Goal: Navigation & Orientation: Find specific page/section

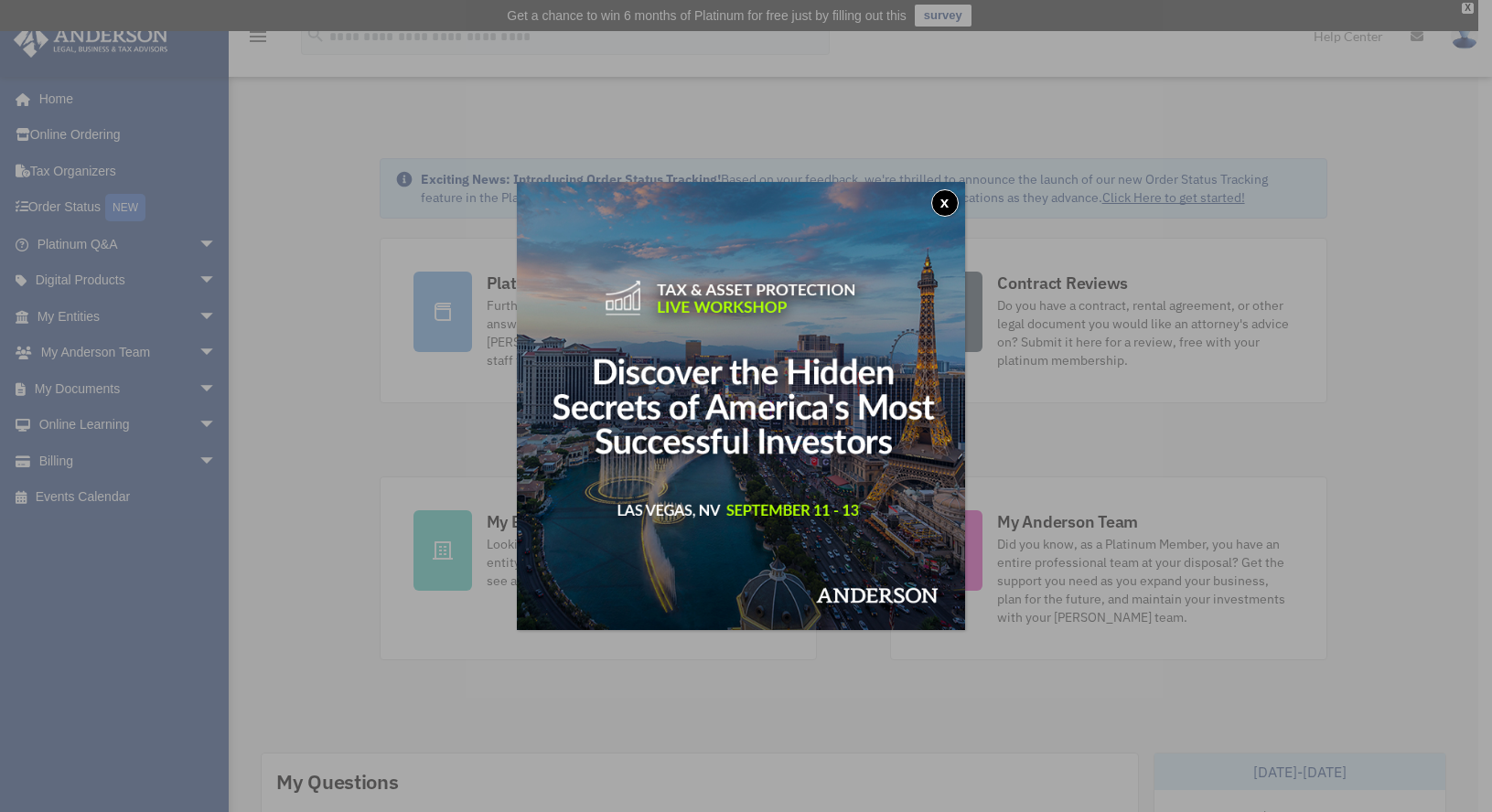
click at [953, 195] on button "x" at bounding box center [945, 202] width 28 height 28
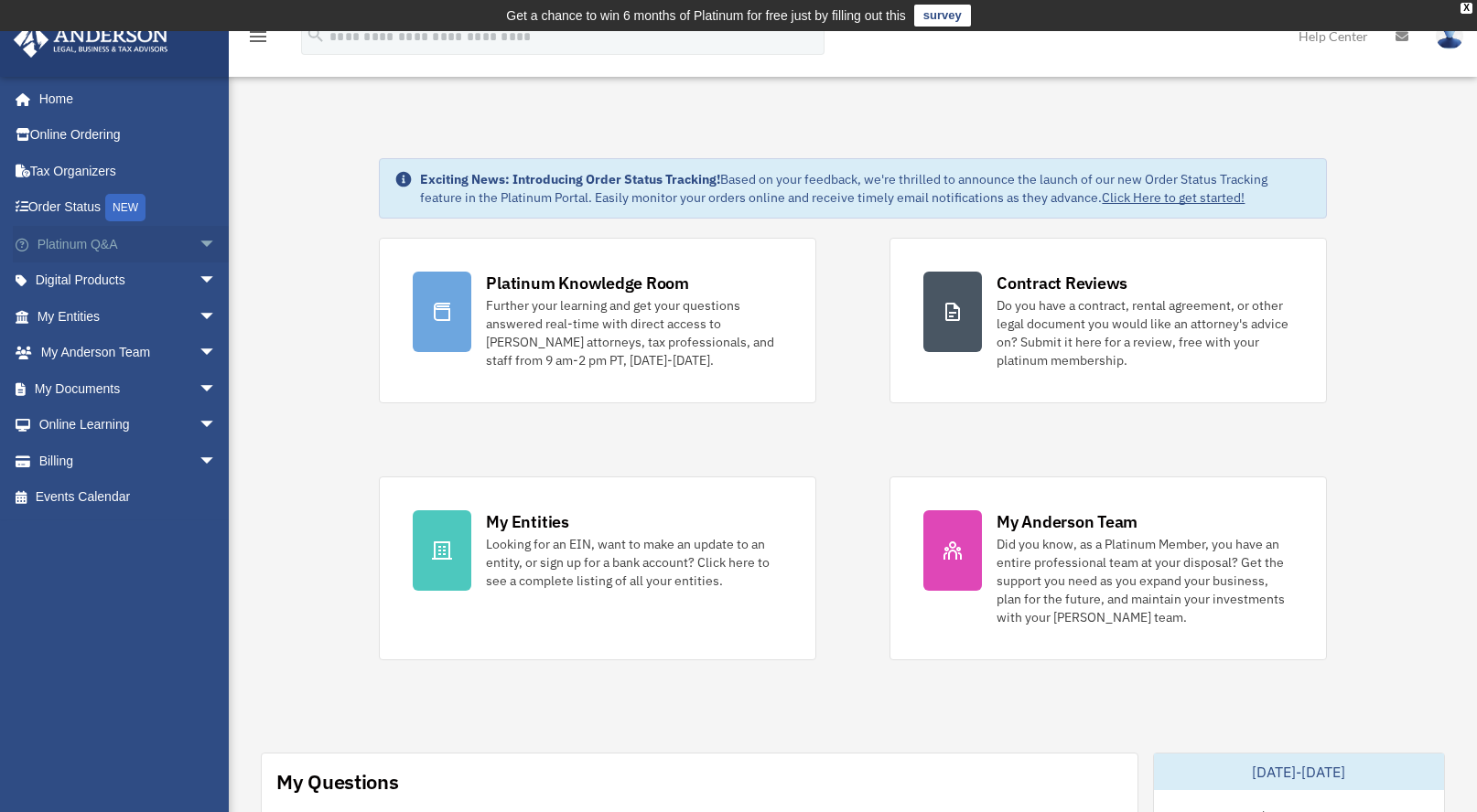
click at [77, 243] on link "Platinum Q&A arrow_drop_down" at bounding box center [128, 244] width 231 height 36
click at [199, 243] on span "arrow_drop_down" at bounding box center [217, 244] width 36 height 37
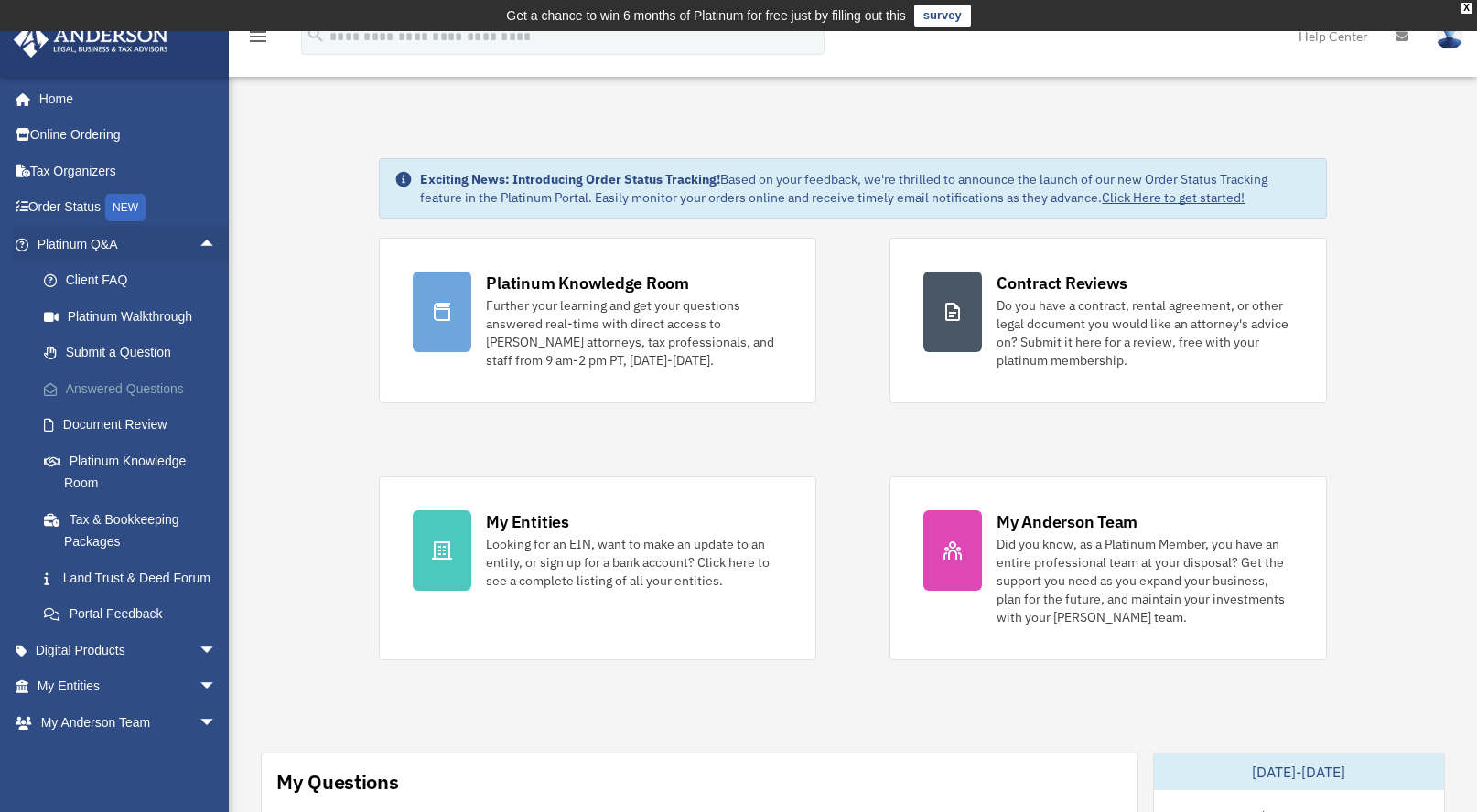
click at [153, 385] on link "Answered Questions" at bounding box center [135, 388] width 219 height 36
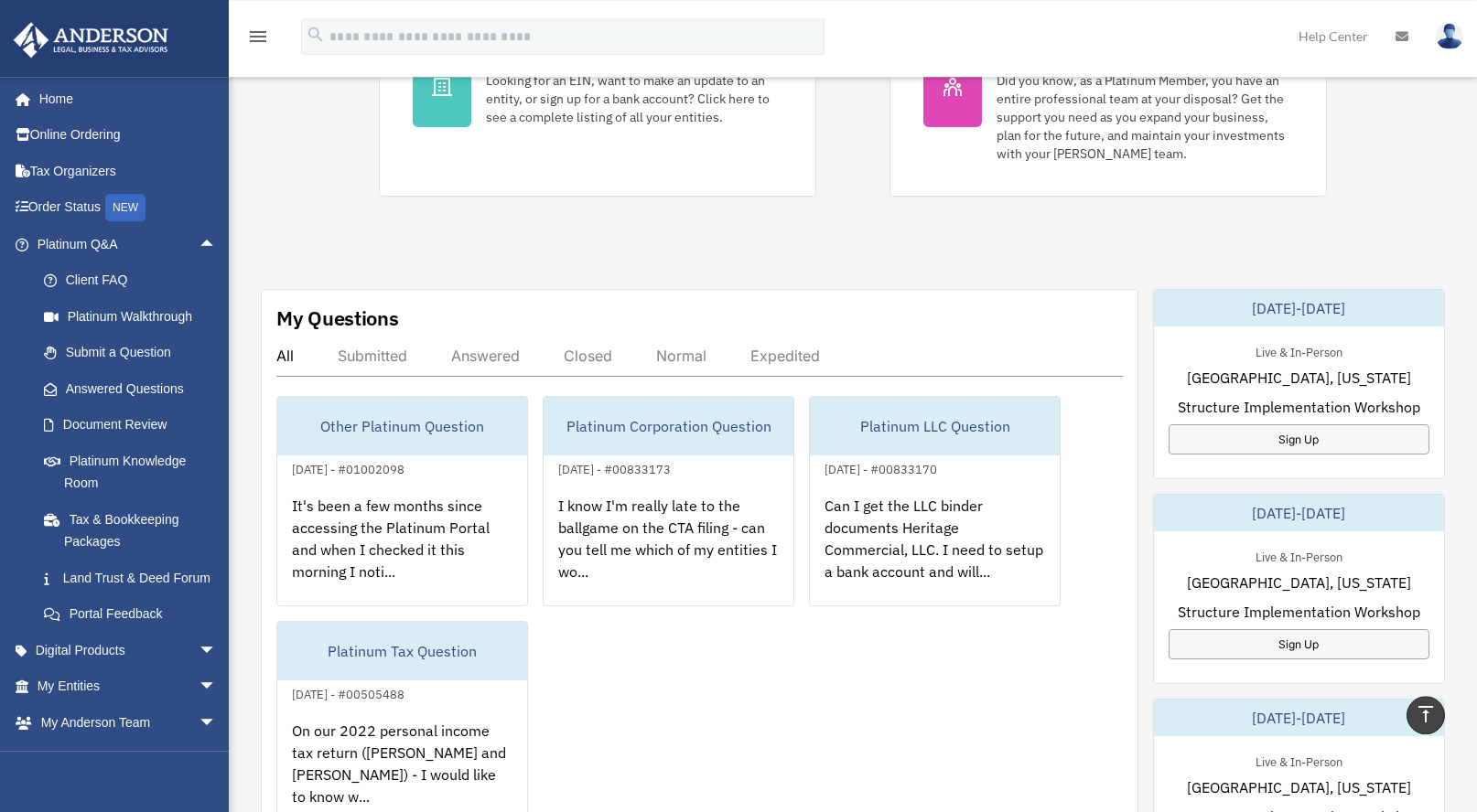
scroll to position [560, 0]
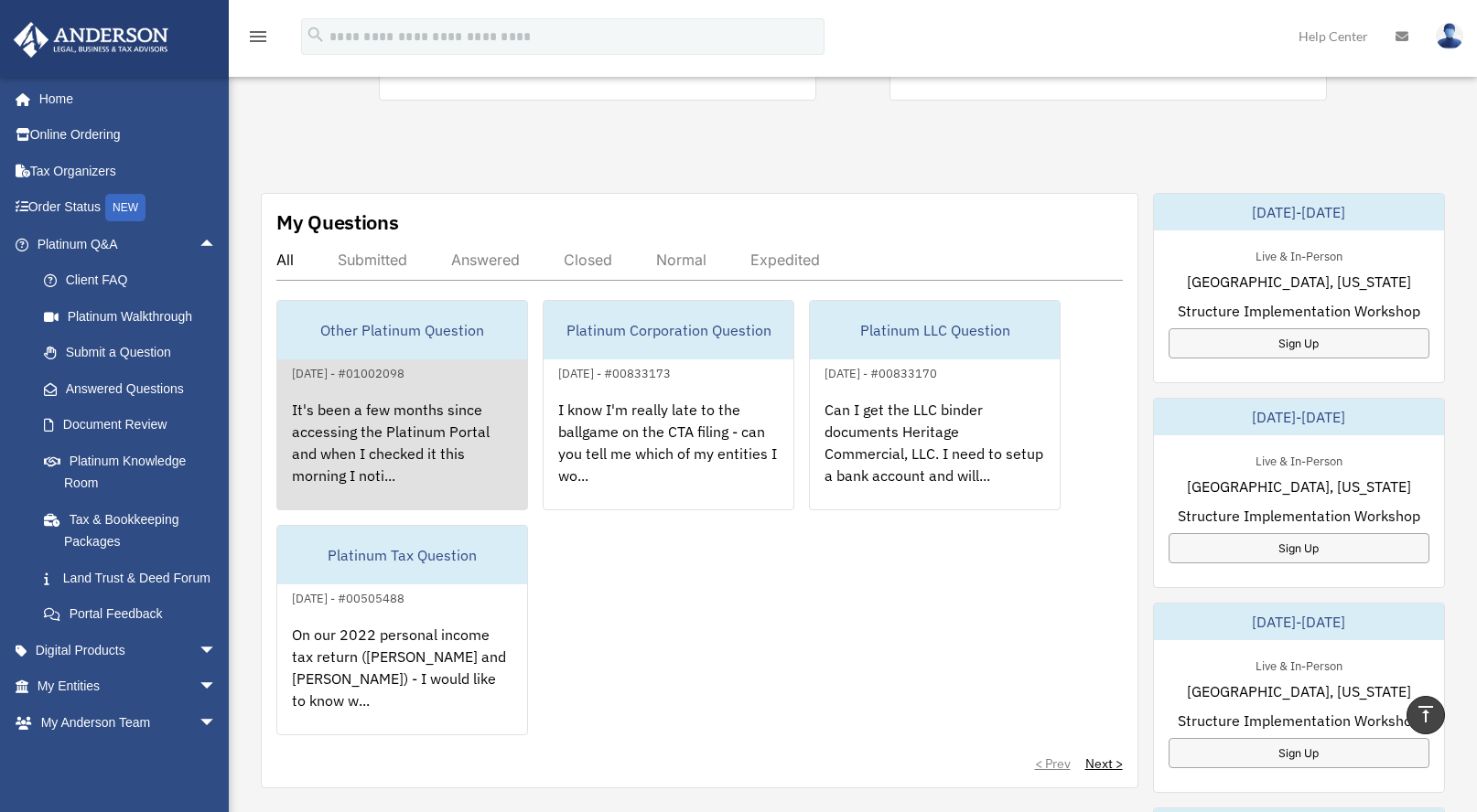
click at [343, 440] on div "It's been a few months since accessing the Platinum Portal and when I checked i…" at bounding box center [402, 456] width 250 height 143
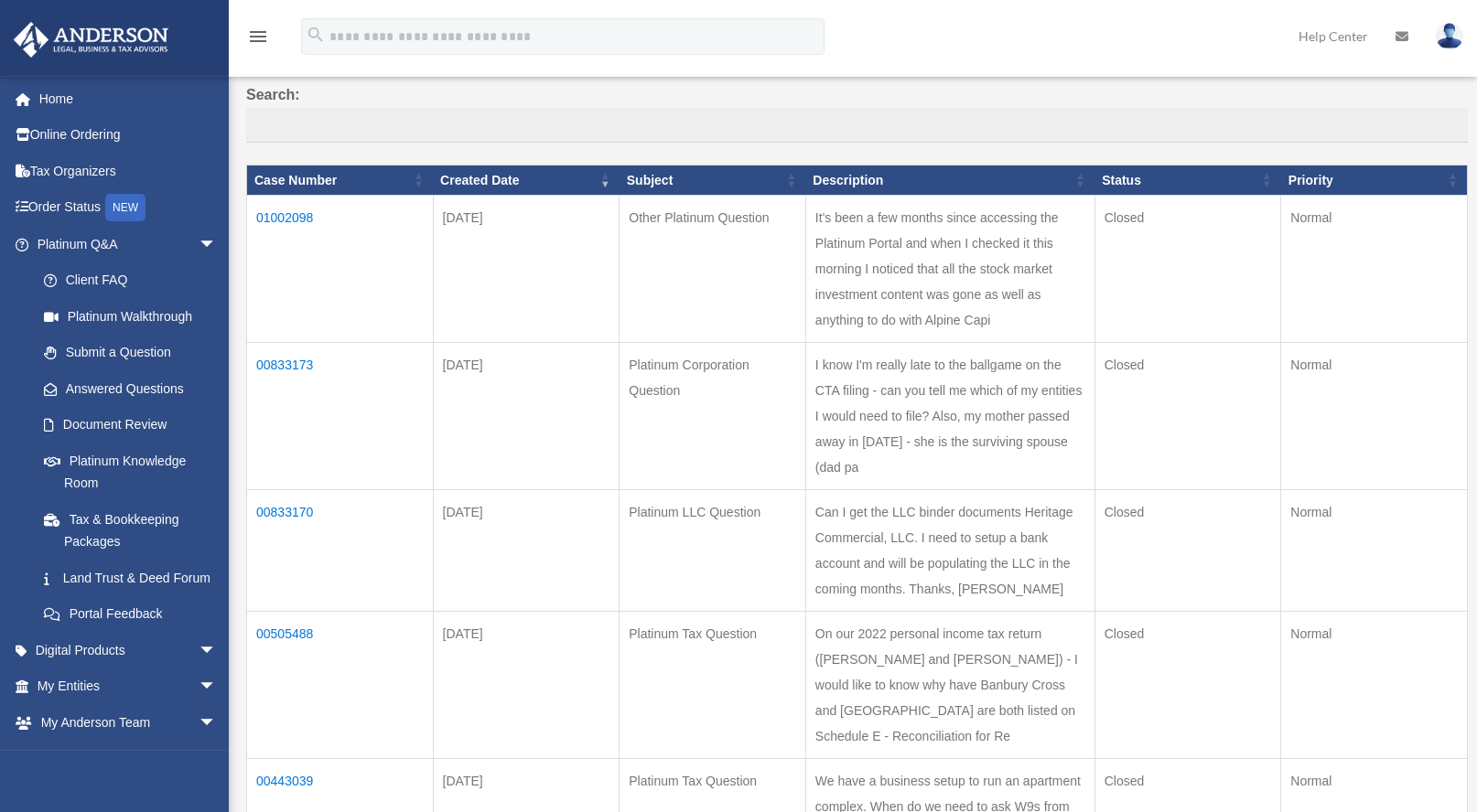
scroll to position [187, 0]
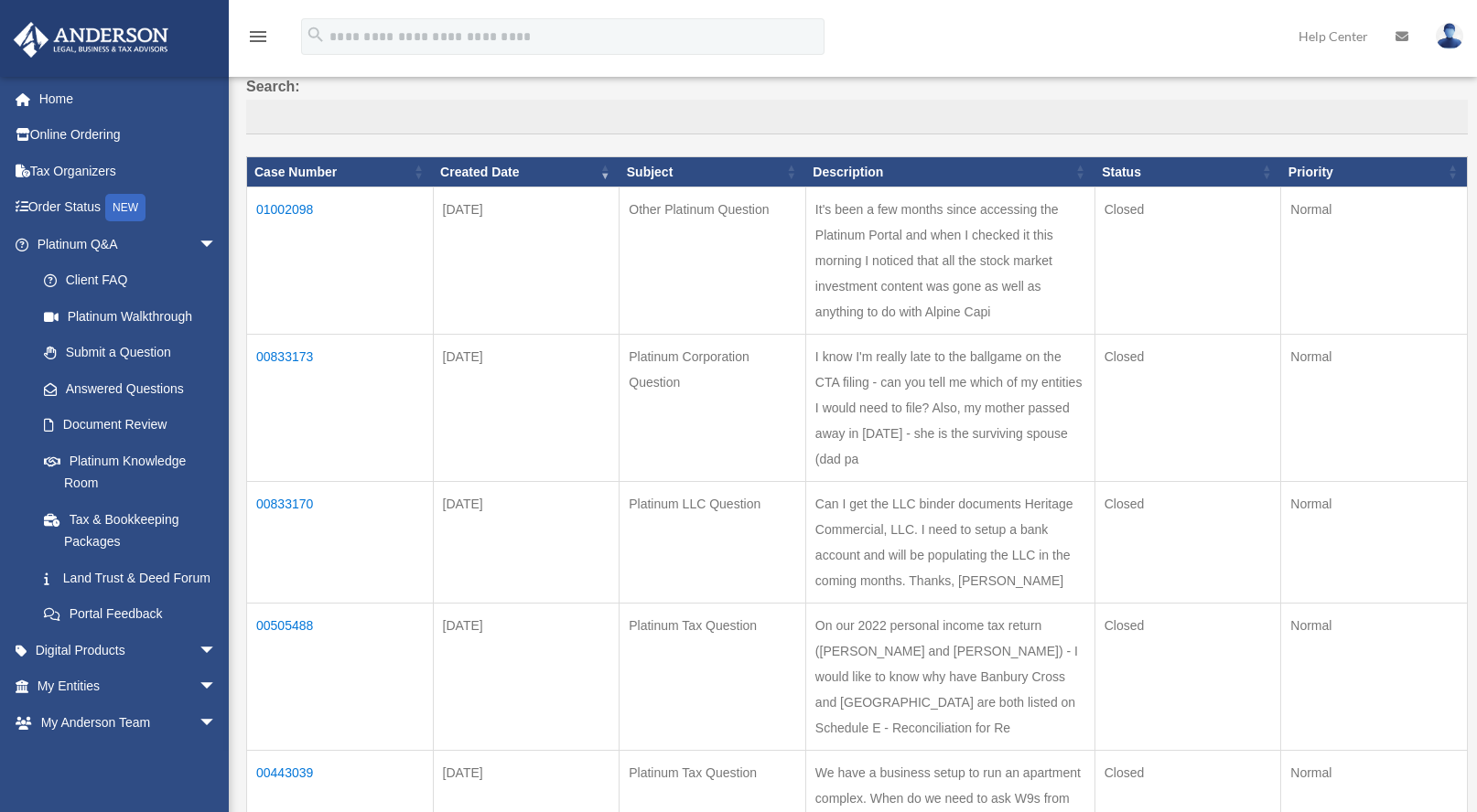
click at [277, 210] on td "01002098" at bounding box center [341, 260] width 187 height 147
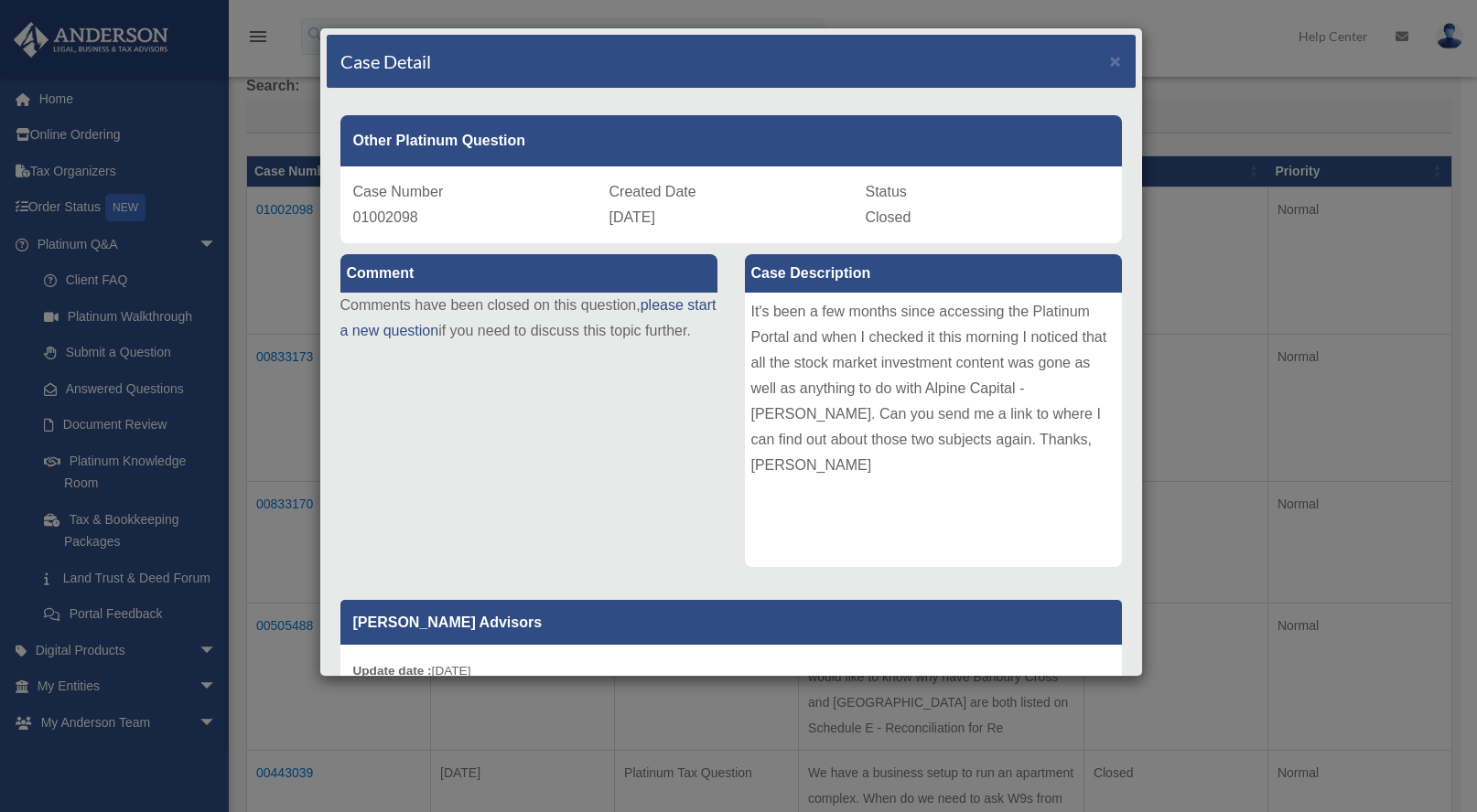
scroll to position [0, 0]
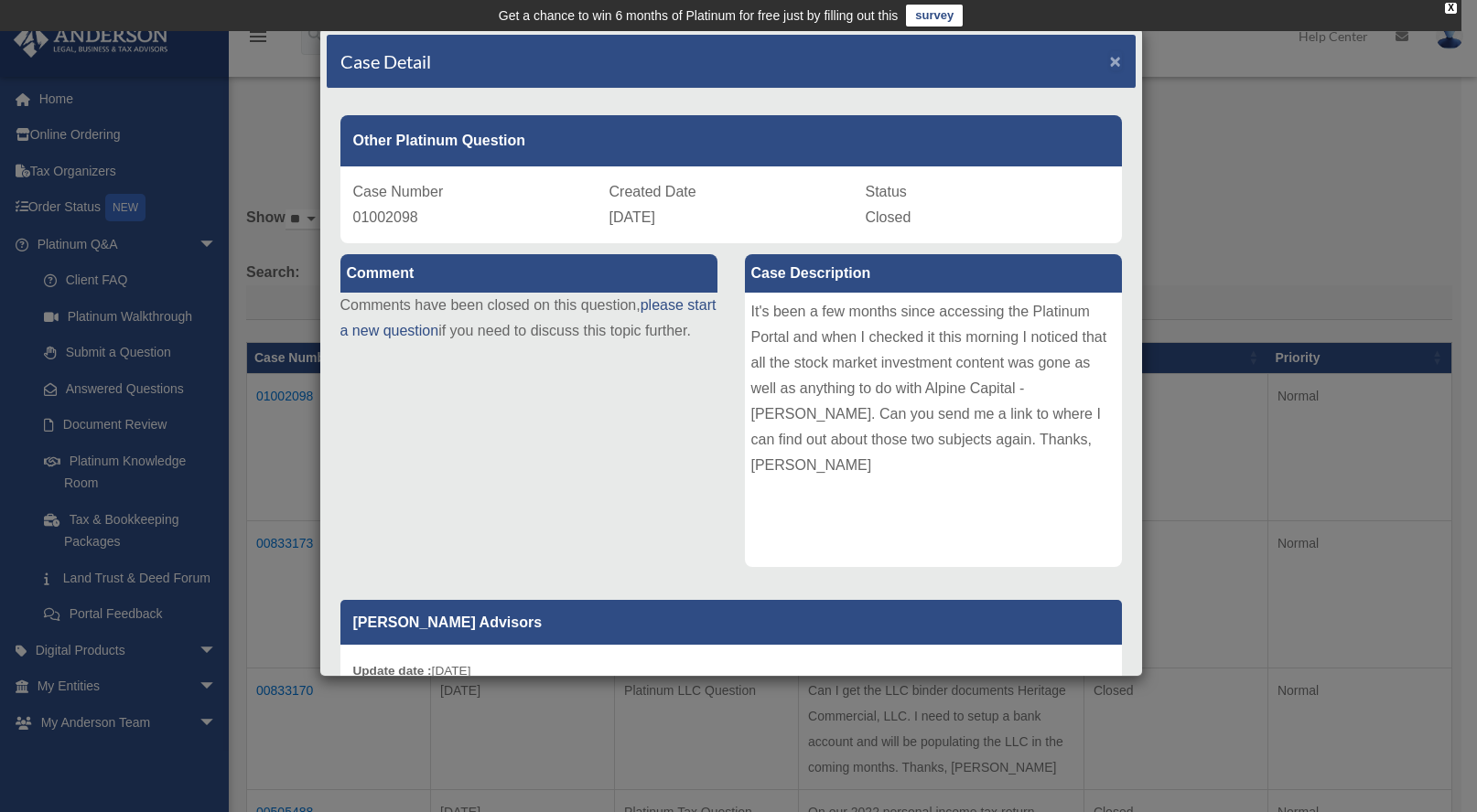
click at [1110, 61] on span "×" at bounding box center [1116, 61] width 11 height 21
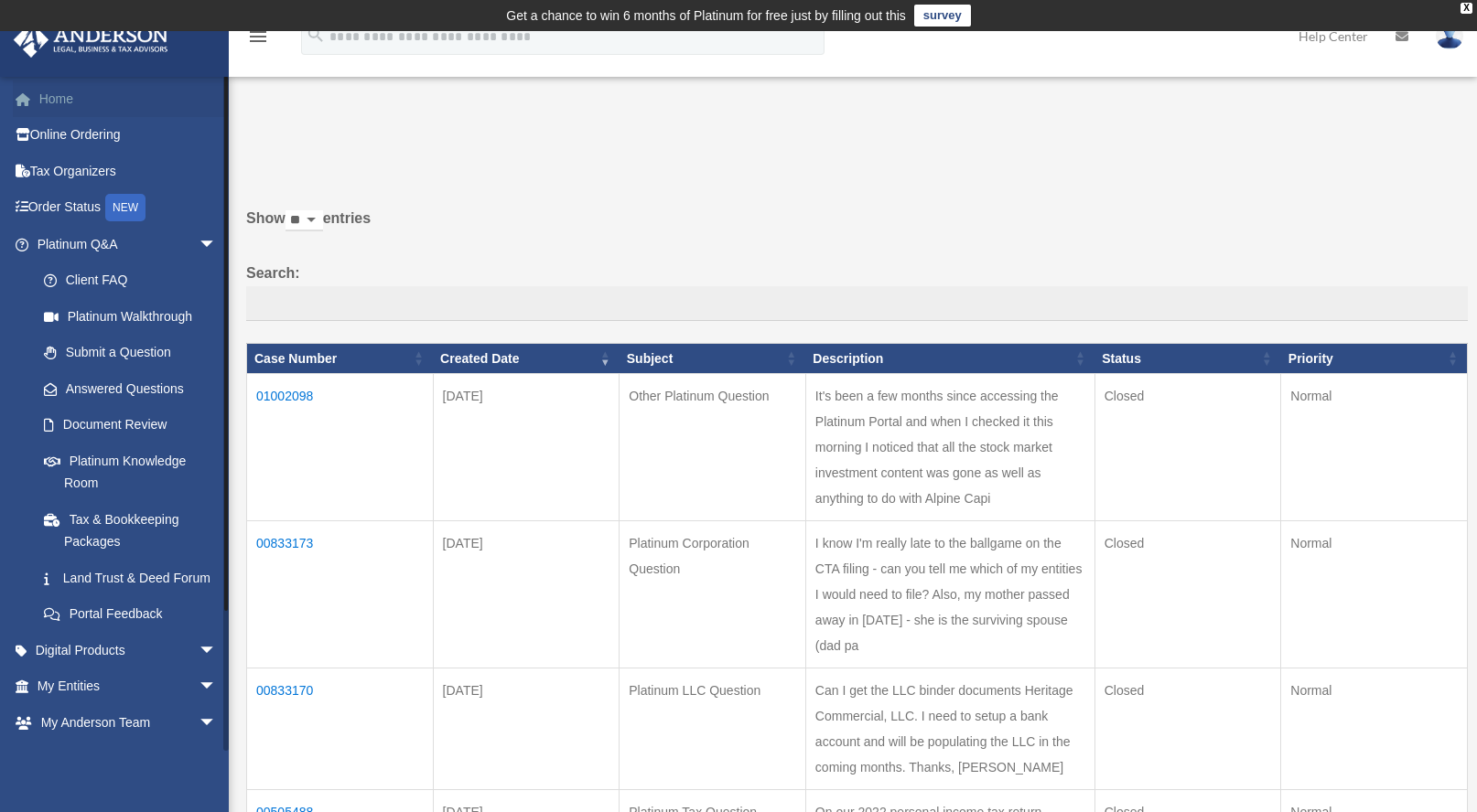
click at [66, 102] on link "Home" at bounding box center [128, 98] width 231 height 36
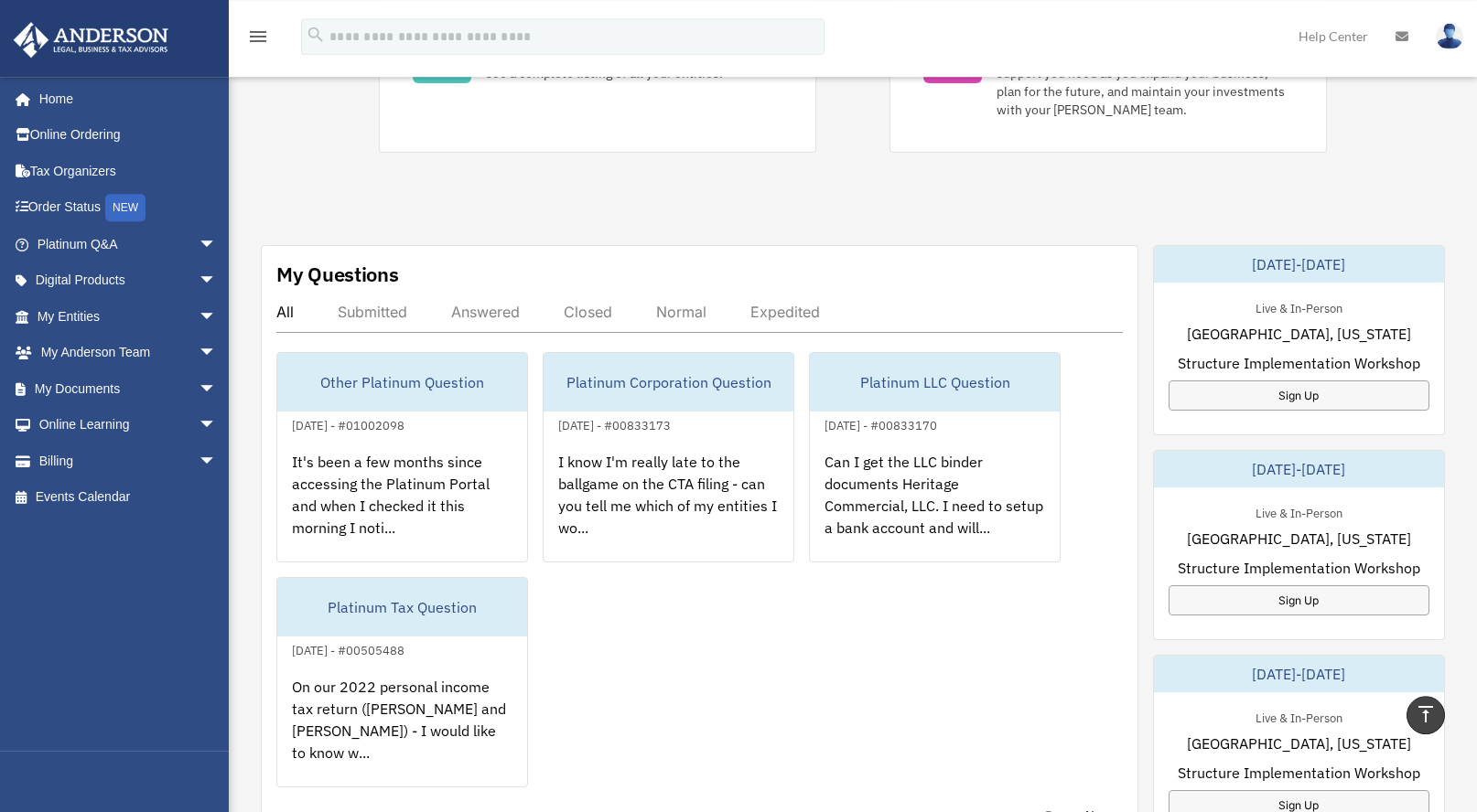
scroll to position [467, 0]
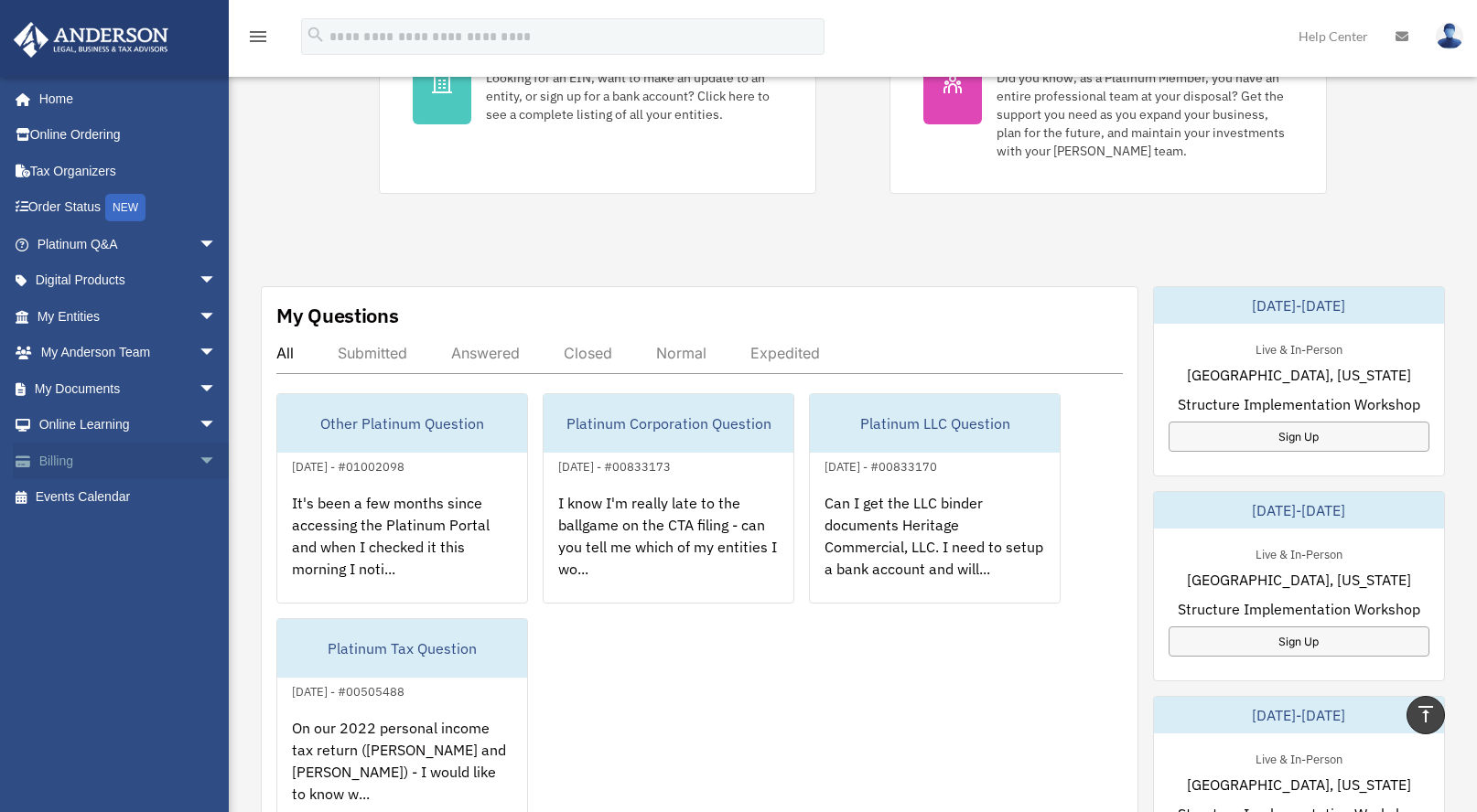
click at [199, 458] on span "arrow_drop_down" at bounding box center [217, 461] width 36 height 37
click at [102, 528] on link "Past Invoices" at bounding box center [135, 534] width 219 height 36
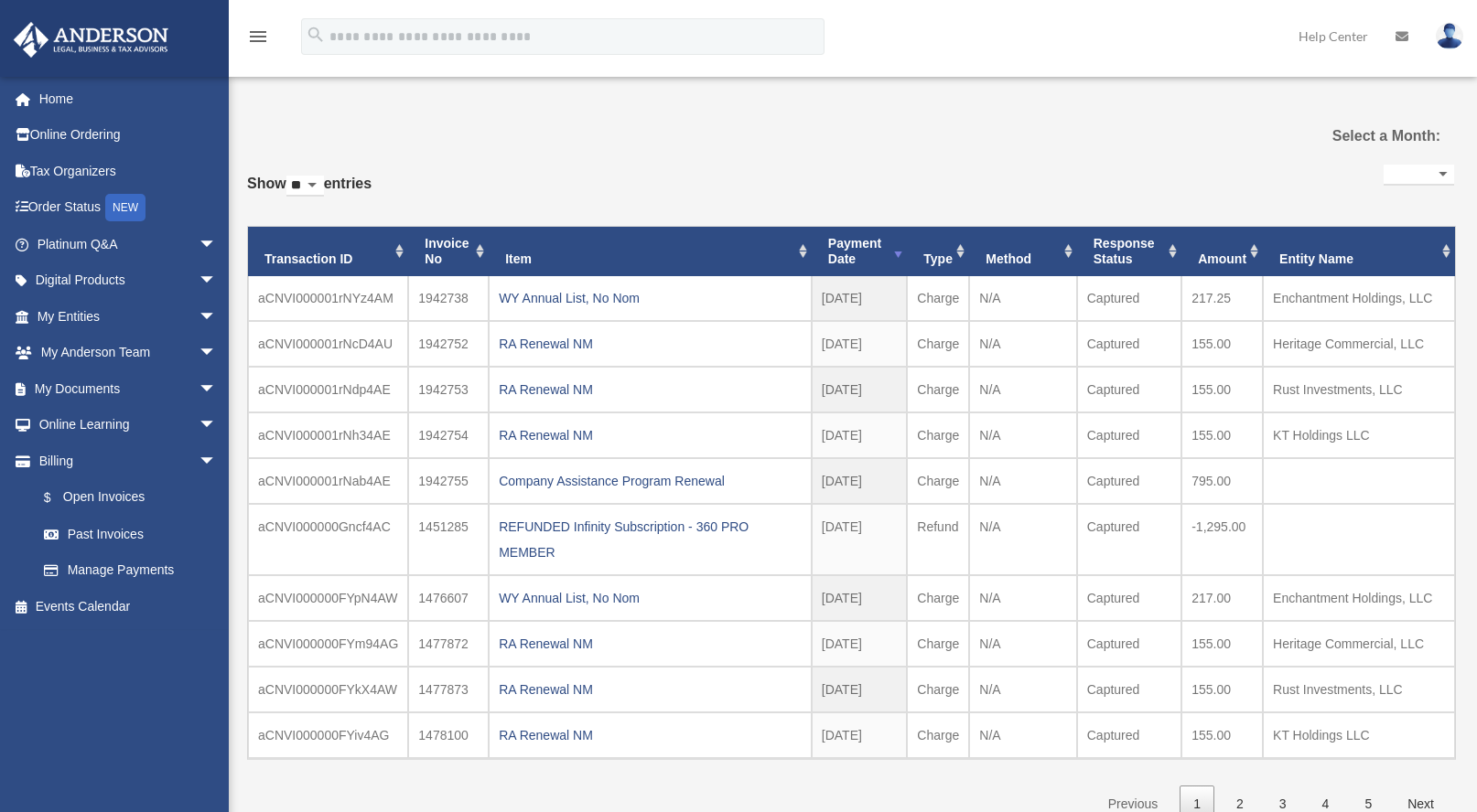
select select
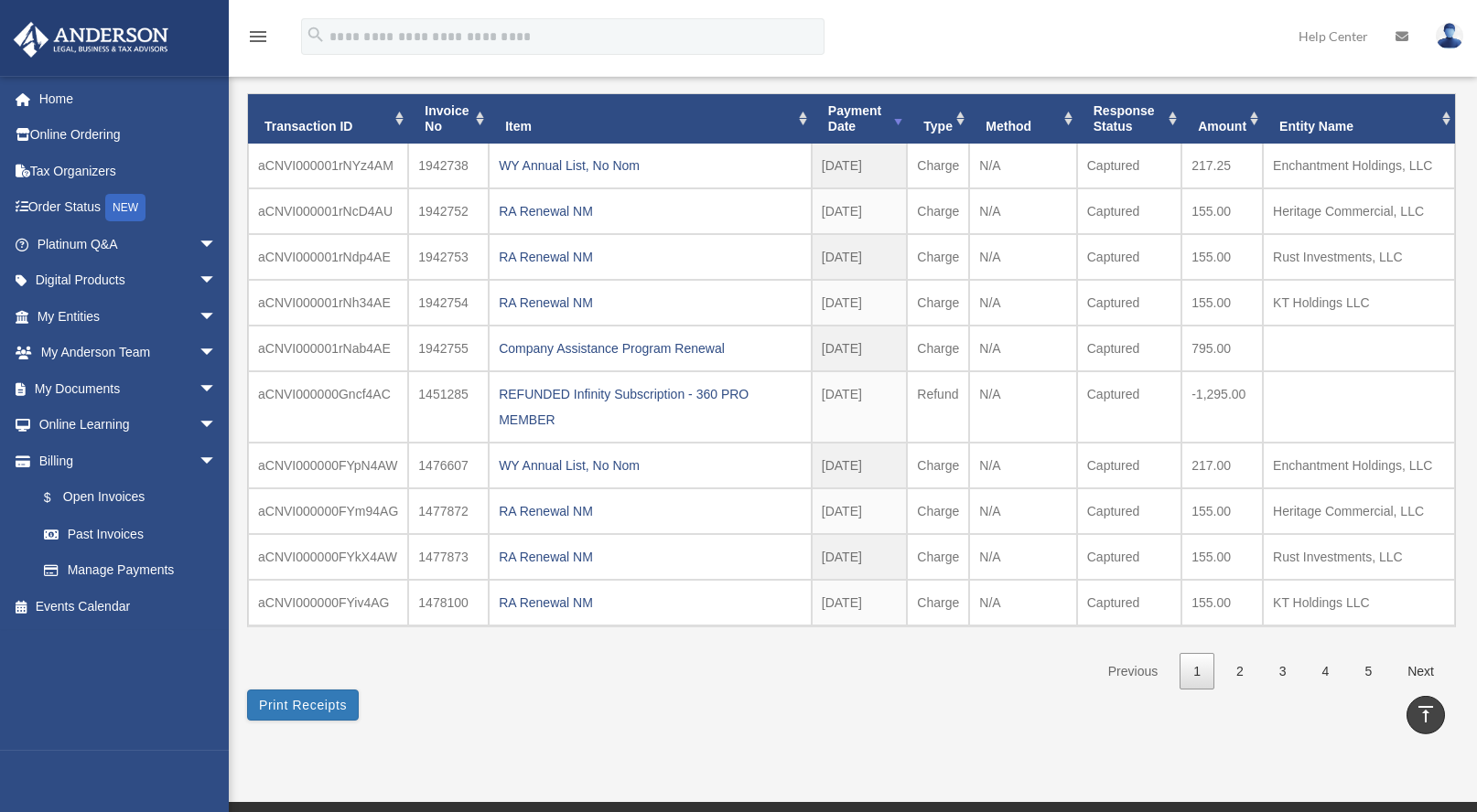
scroll to position [94, 0]
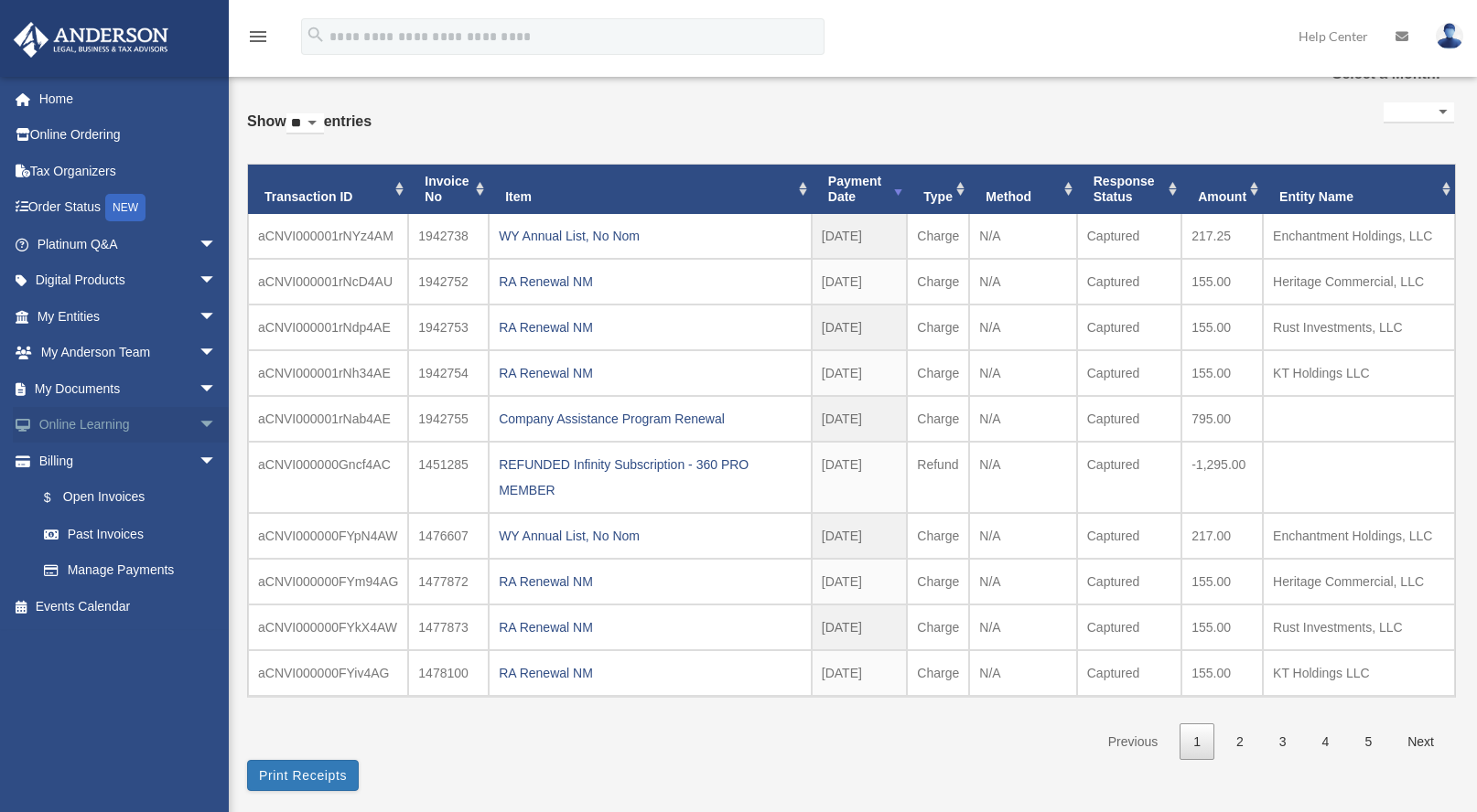
click at [199, 426] on span "arrow_drop_down" at bounding box center [217, 425] width 36 height 37
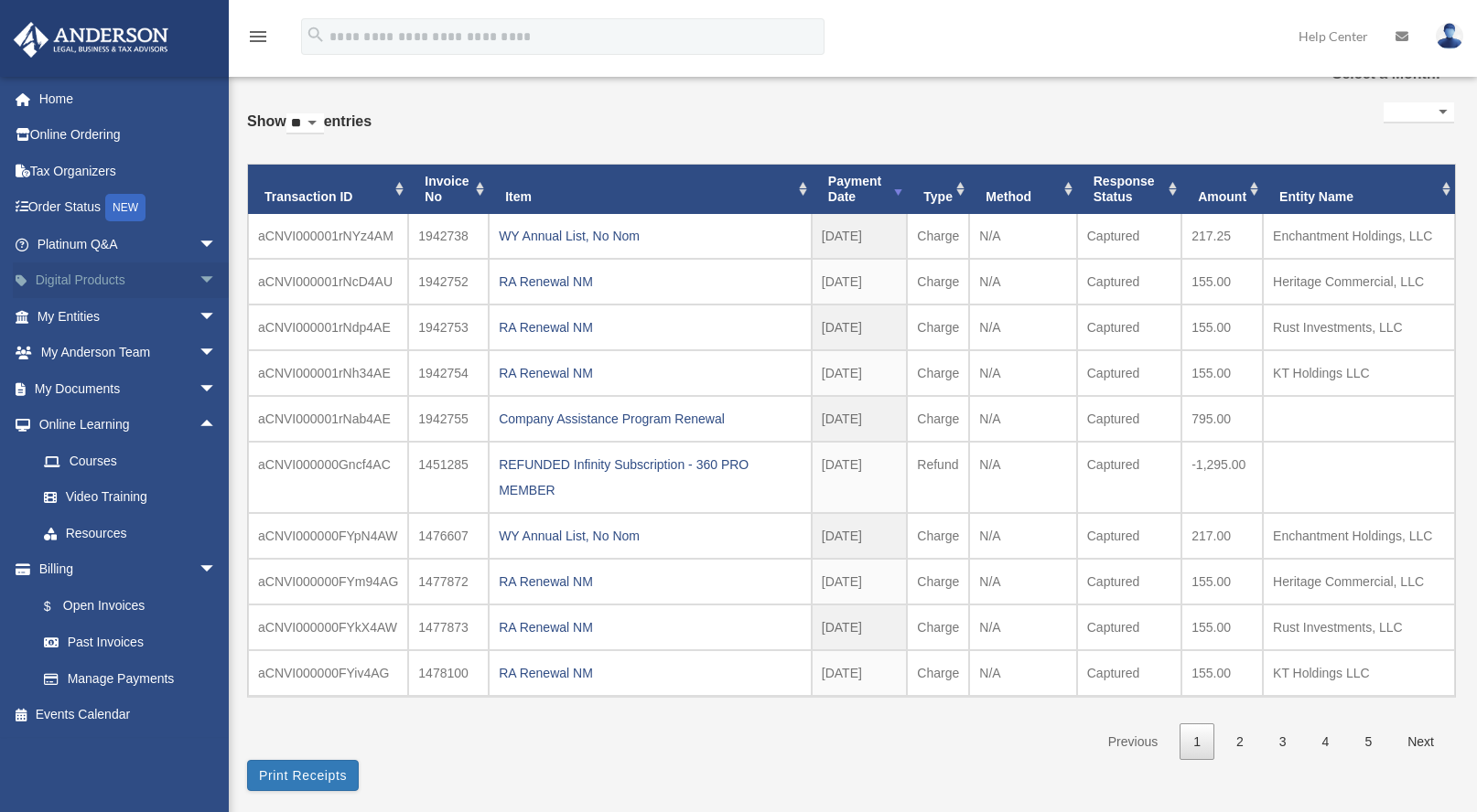
click at [199, 276] on span "arrow_drop_down" at bounding box center [217, 281] width 36 height 37
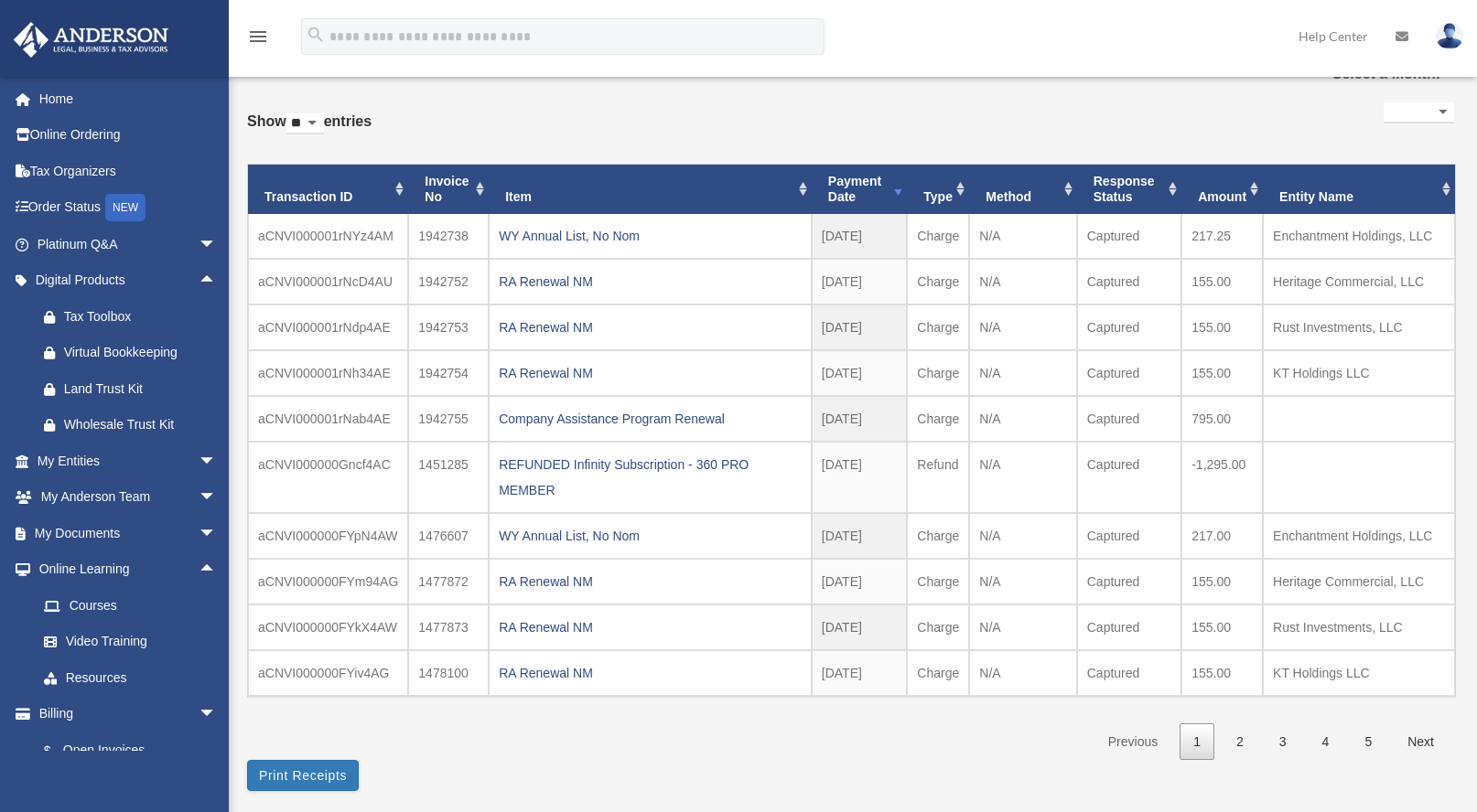
click at [111, 35] on img at bounding box center [91, 39] width 165 height 35
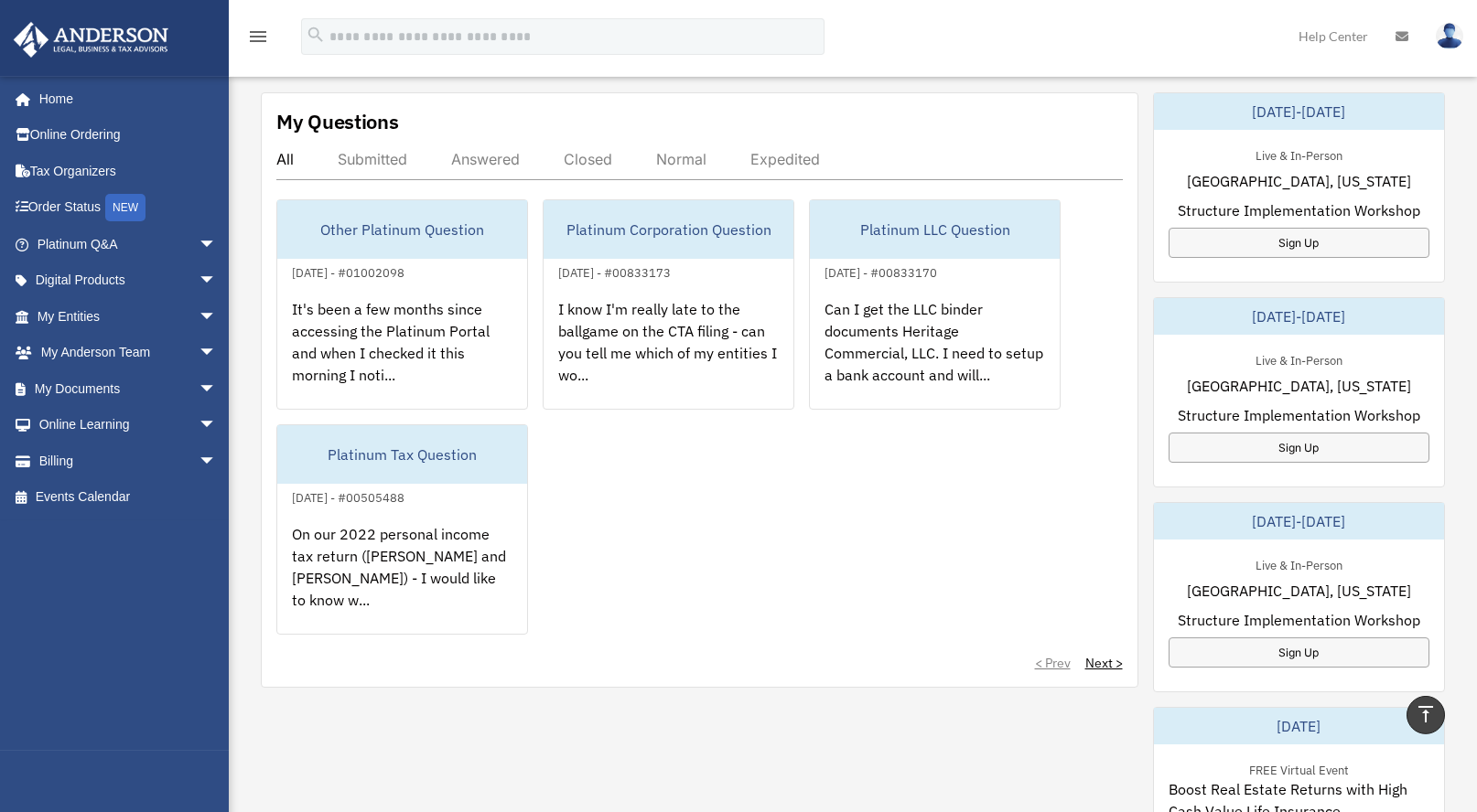
scroll to position [582, 0]
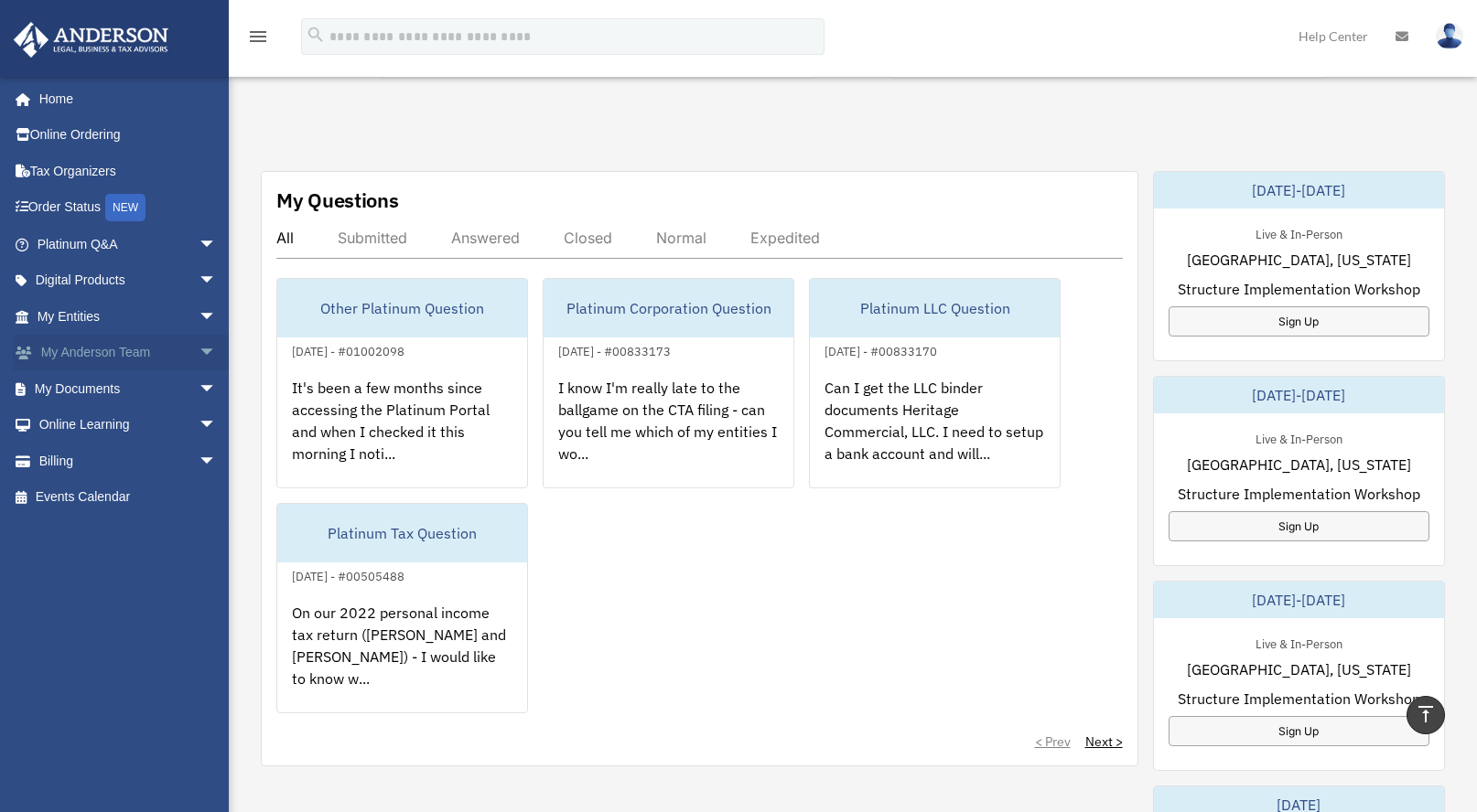
click at [199, 353] on span "arrow_drop_down" at bounding box center [217, 353] width 36 height 37
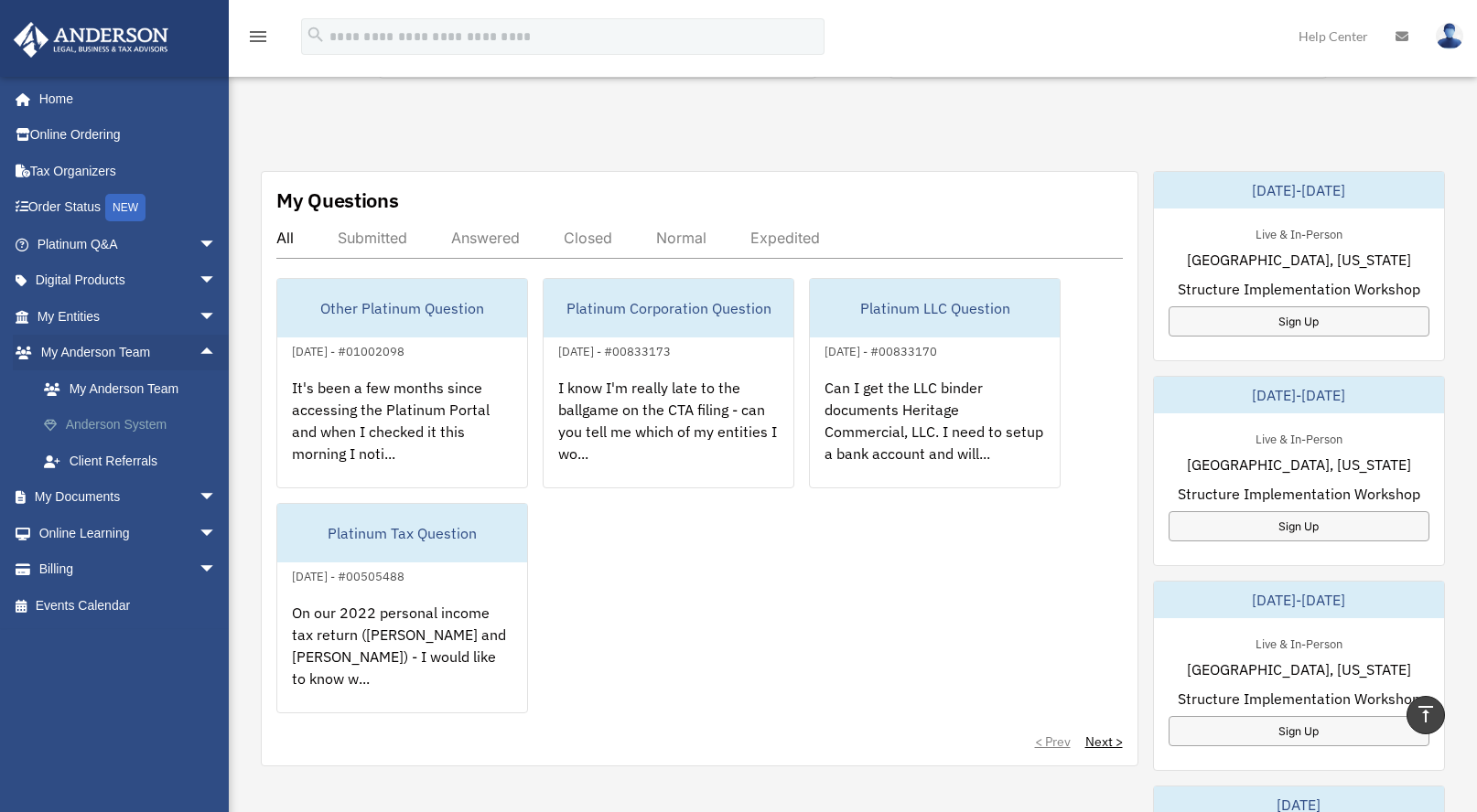
click at [112, 415] on link "Anderson System" at bounding box center [135, 425] width 219 height 36
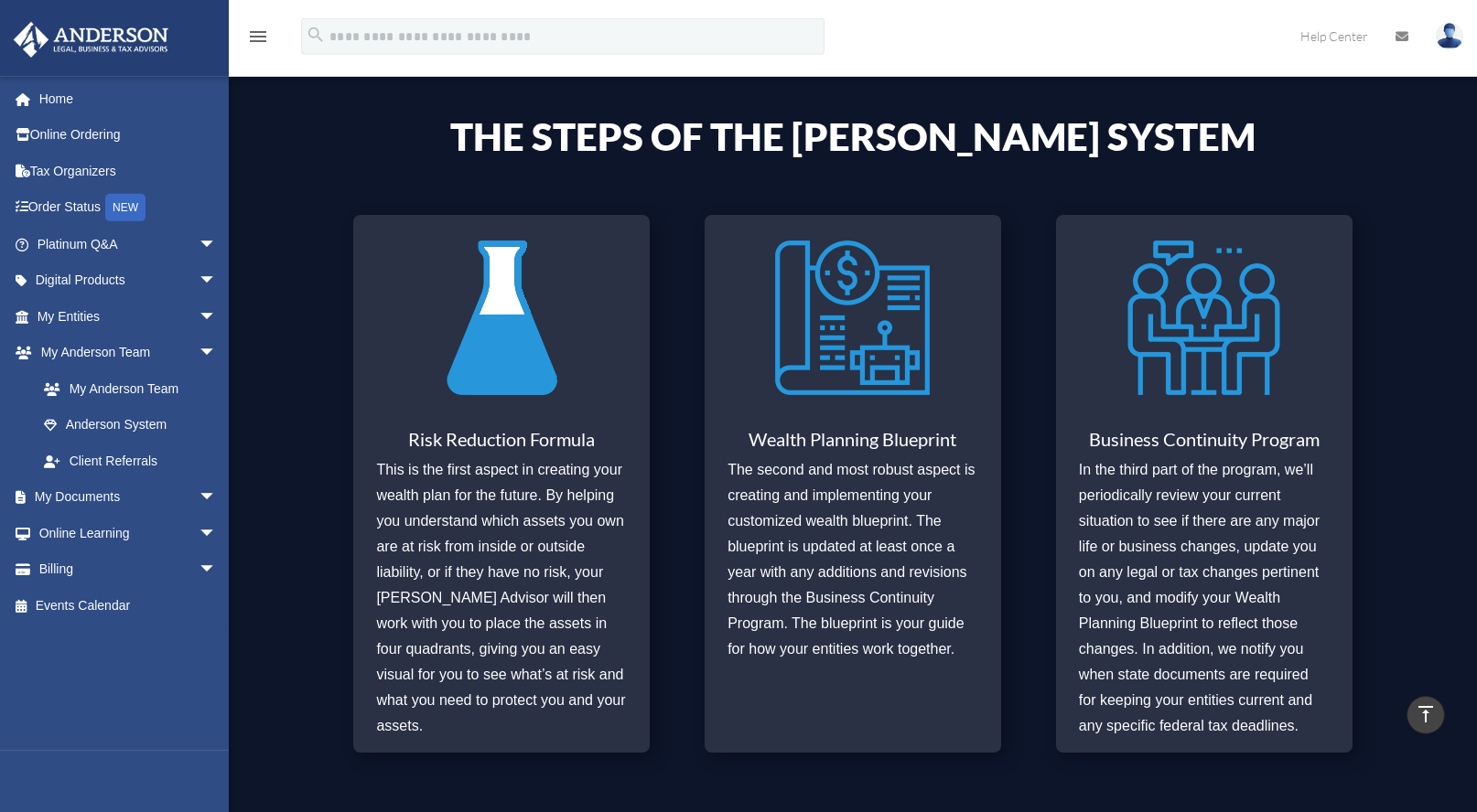
scroll to position [531, 0]
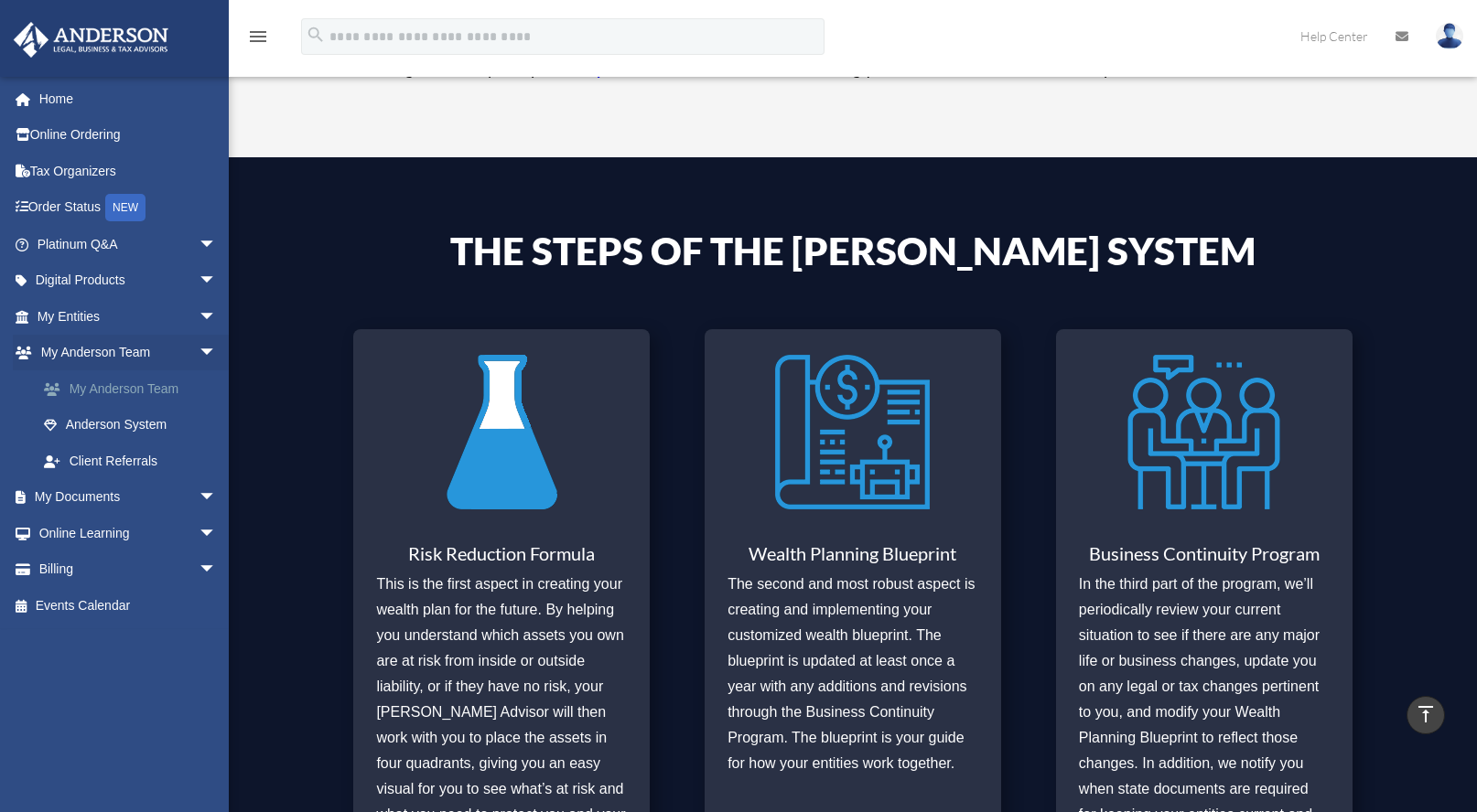
click at [120, 391] on link "My Anderson Team" at bounding box center [135, 388] width 219 height 36
